Goal: Task Accomplishment & Management: Manage account settings

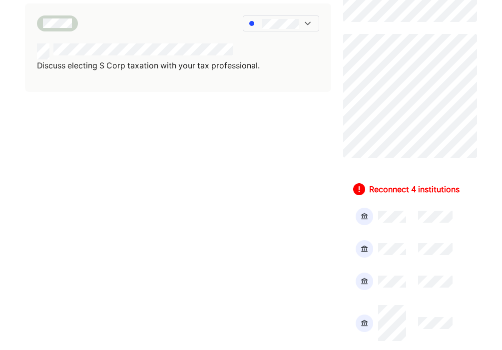
scroll to position [598, 0]
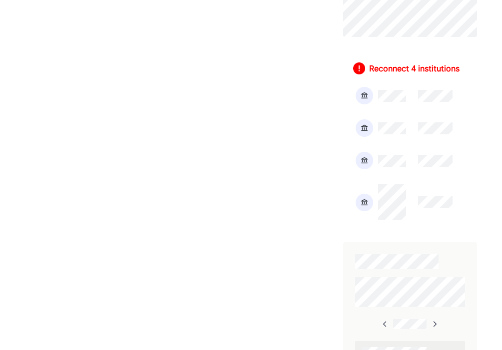
scroll to position [627, 0]
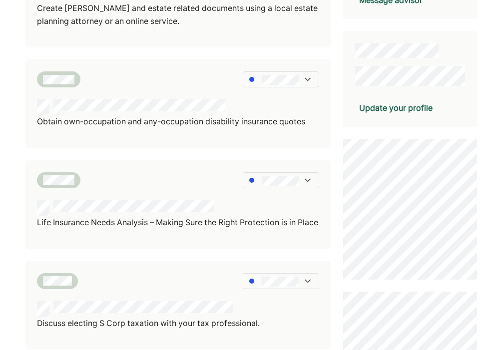
scroll to position [163, 0]
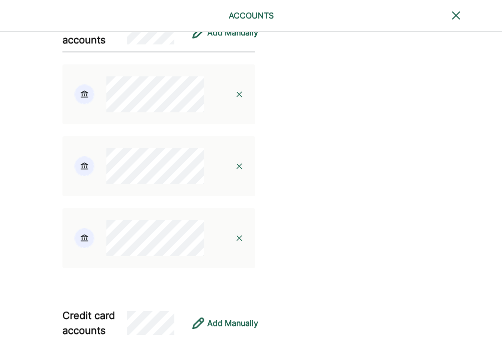
scroll to position [377, 0]
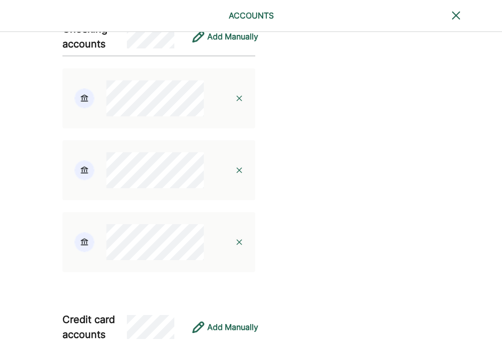
click at [235, 174] on img at bounding box center [239, 170] width 8 height 8
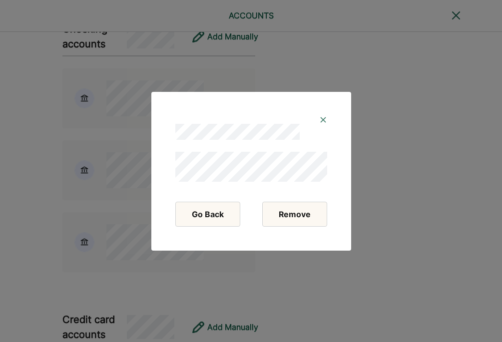
click at [273, 214] on button "Remove" at bounding box center [294, 214] width 65 height 25
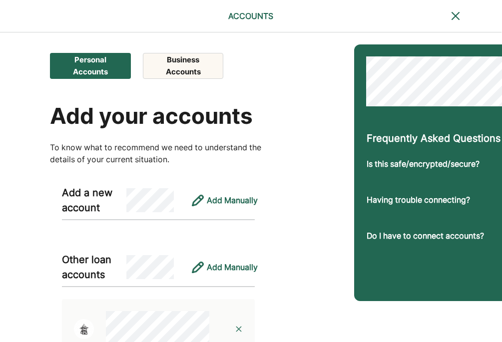
scroll to position [0, 0]
click at [162, 57] on button "Business Accounts" at bounding box center [183, 66] width 80 height 26
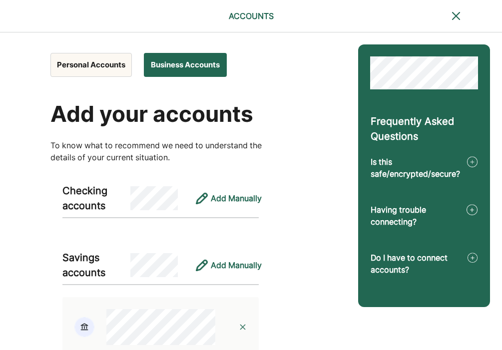
scroll to position [0, 0]
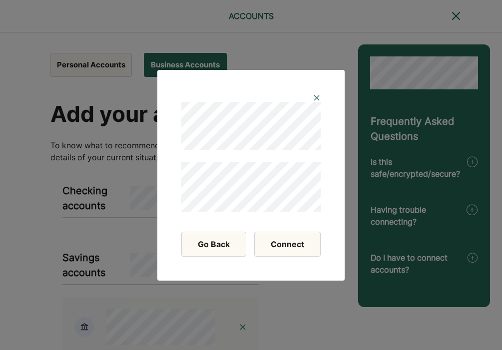
click at [294, 248] on button "Connect" at bounding box center [287, 244] width 66 height 25
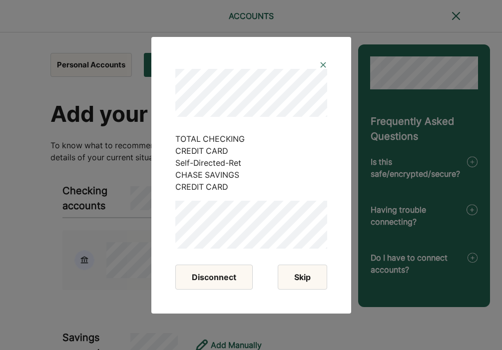
click at [297, 269] on button "Skip" at bounding box center [301, 277] width 49 height 25
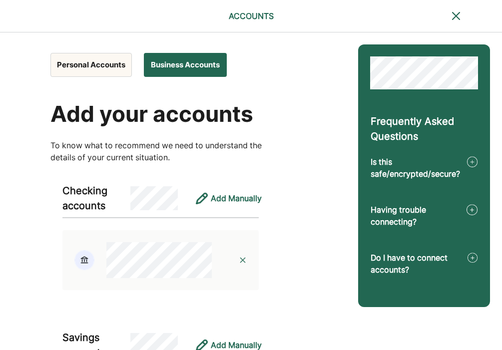
click at [101, 67] on button "Personal Accounts" at bounding box center [90, 65] width 81 height 24
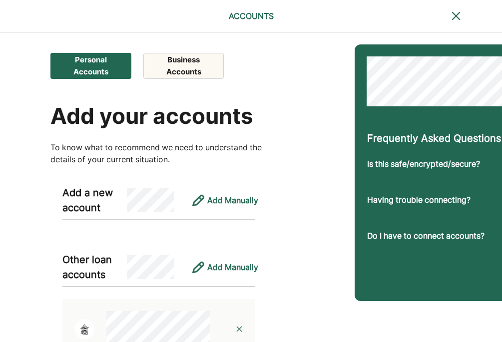
click at [96, 67] on button "Personal Accounts" at bounding box center [90, 66] width 81 height 26
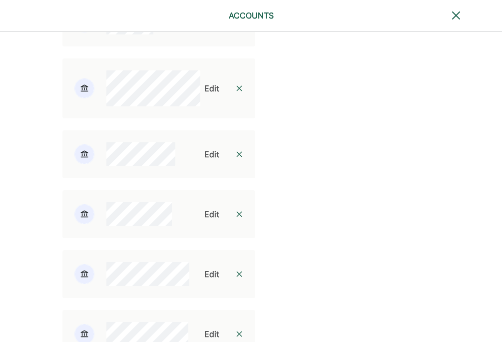
scroll to position [1330, 0]
click at [204, 29] on div "Edit" at bounding box center [211, 23] width 15 height 12
select select "**********"
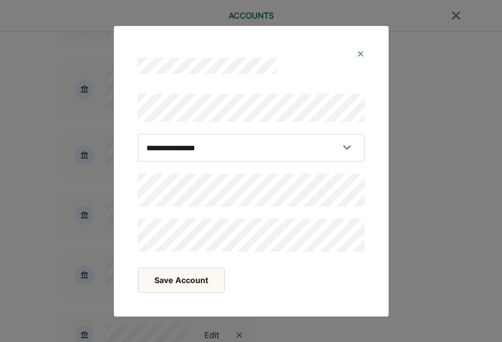
click at [169, 278] on button "Save Account" at bounding box center [181, 280] width 87 height 25
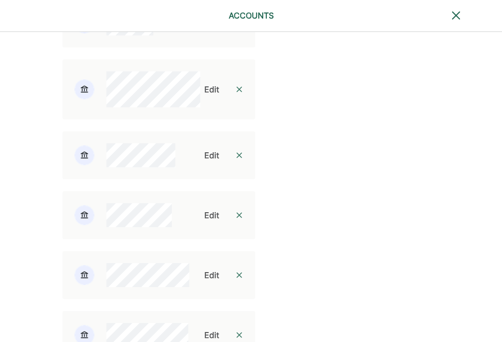
click at [207, 161] on div "Edit" at bounding box center [211, 155] width 15 height 12
select select "********"
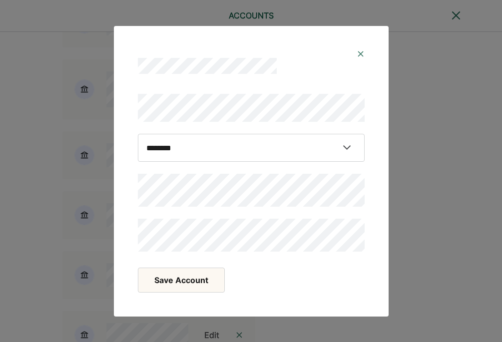
click at [173, 281] on button "Save Account" at bounding box center [181, 280] width 87 height 25
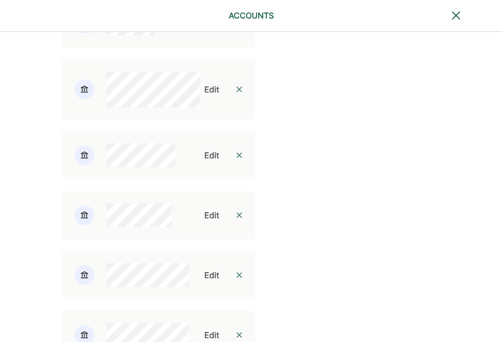
click at [204, 221] on div "Edit" at bounding box center [211, 215] width 15 height 12
select select "*********"
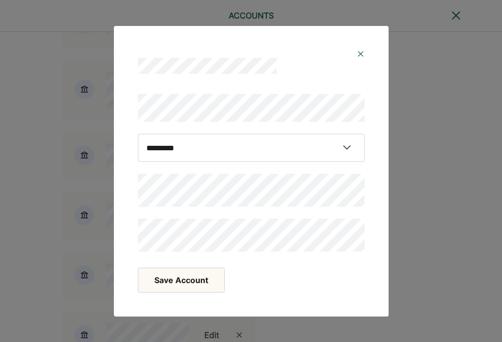
click at [188, 273] on button "Save Account" at bounding box center [181, 280] width 87 height 25
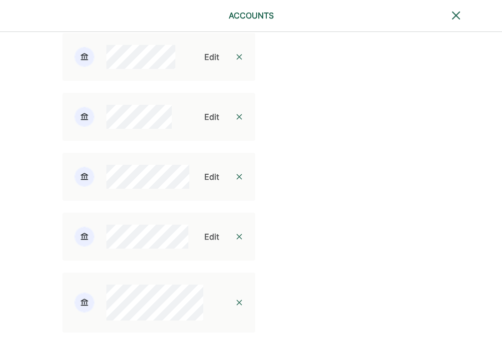
scroll to position [1429, 0]
click at [204, 182] on div "Edit" at bounding box center [211, 176] width 15 height 12
select select "*********"
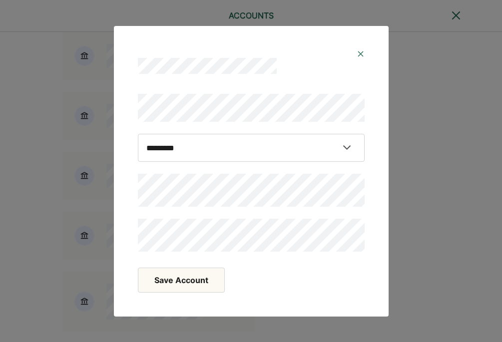
click at [193, 274] on button "Save Account" at bounding box center [181, 280] width 87 height 25
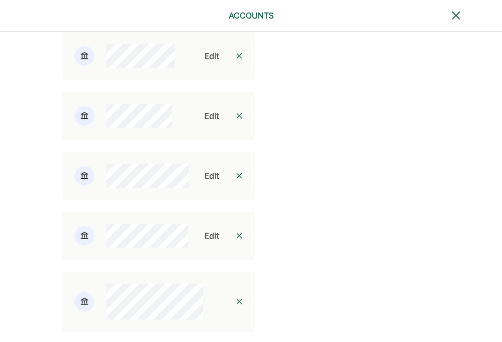
click at [206, 242] on div "Edit" at bounding box center [211, 236] width 15 height 12
select select "**********"
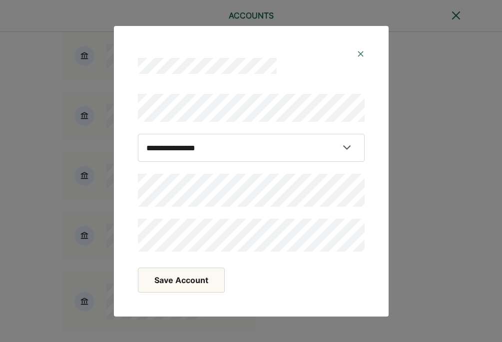
click at [182, 278] on button "Save Account" at bounding box center [181, 280] width 87 height 25
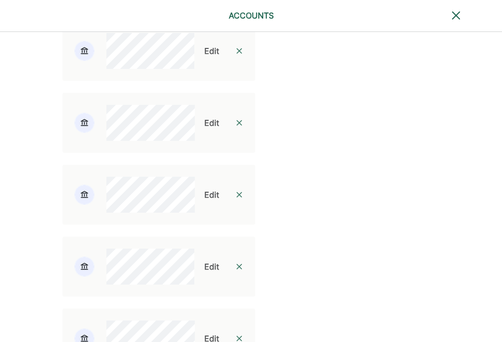
scroll to position [1885, 0]
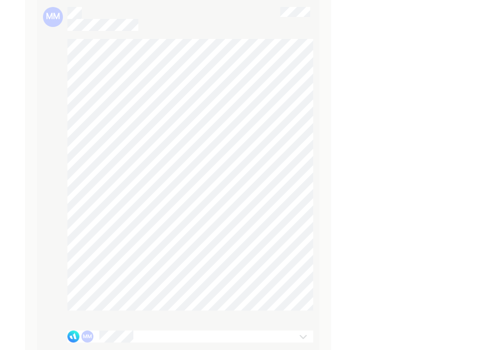
scroll to position [1400, 0]
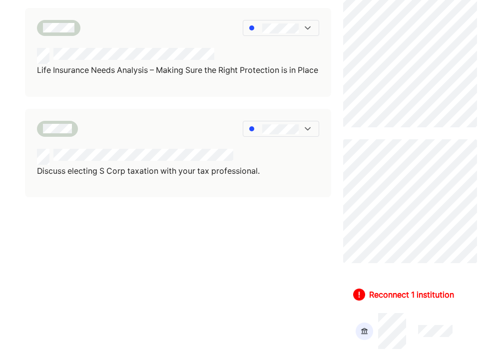
scroll to position [390, 0]
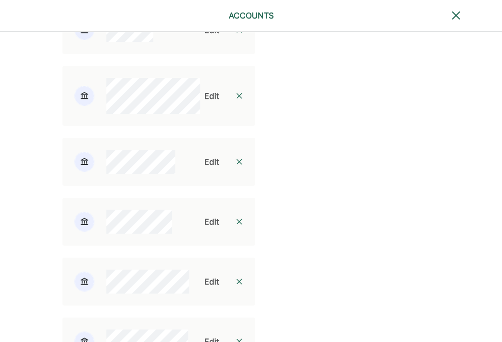
scroll to position [1314, 0]
